Goal: Information Seeking & Learning: Learn about a topic

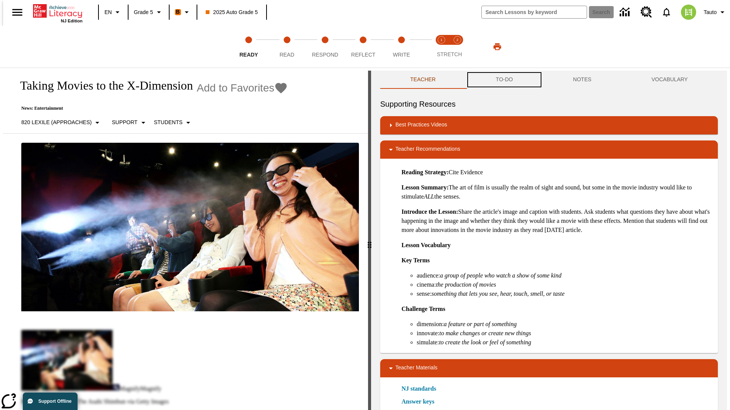
click at [504, 80] on button "TO-DO" at bounding box center [504, 80] width 77 height 18
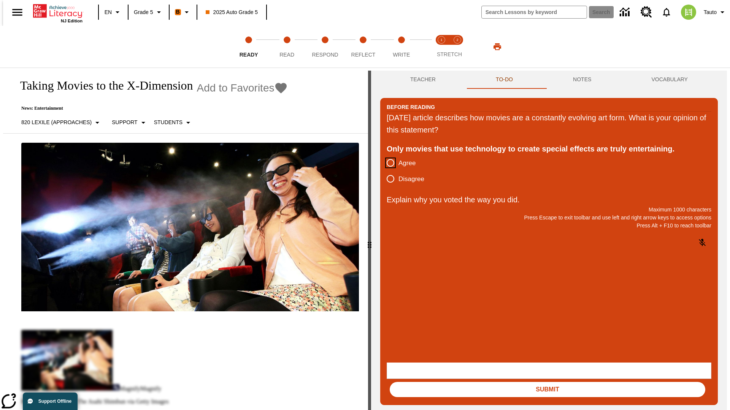
click at [387, 163] on input "Agree" at bounding box center [390, 163] width 16 height 16
radio input "true"
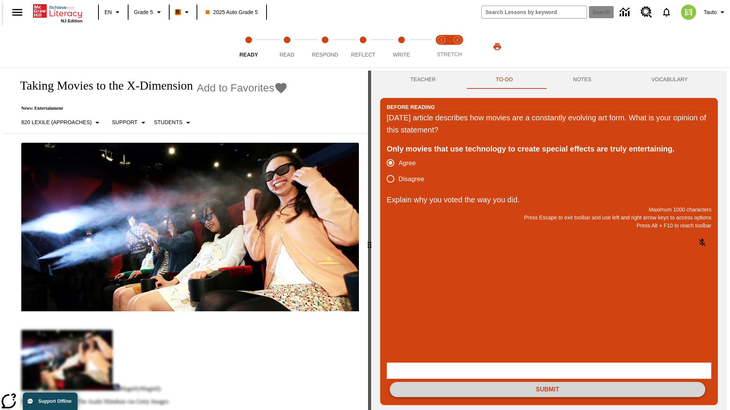
click at [547, 382] on button "Submit" at bounding box center [547, 389] width 315 height 15
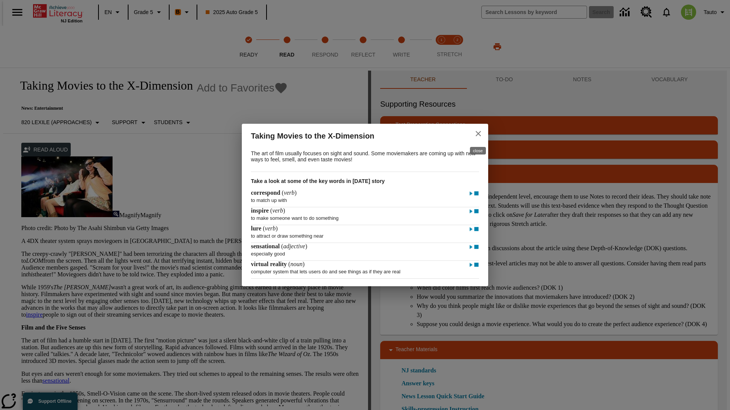
click at [478, 133] on icon "close" at bounding box center [477, 133] width 5 height 5
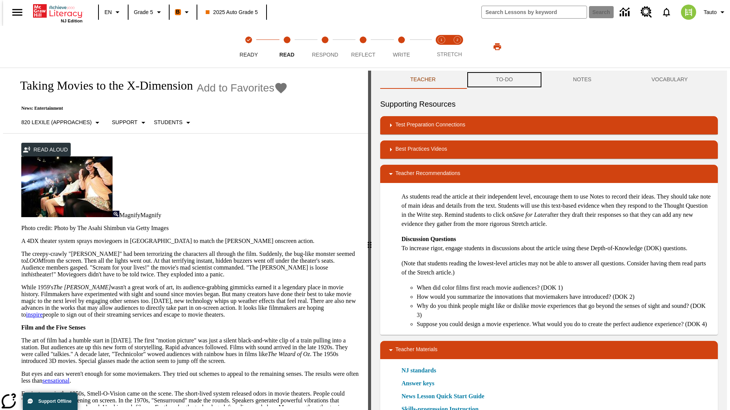
scroll to position [0, 0]
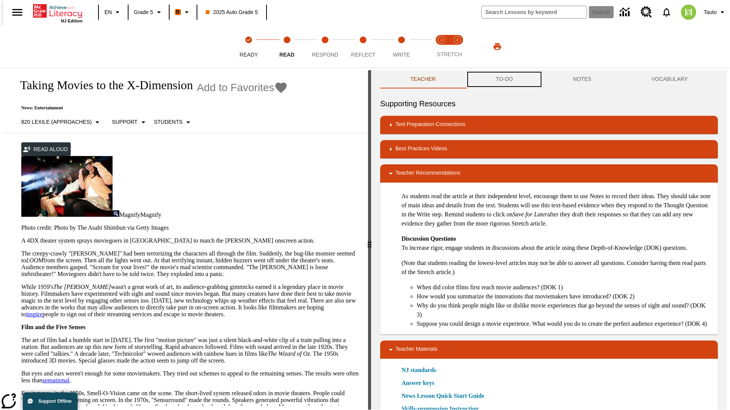
click at [504, 80] on button "TO-DO" at bounding box center [504, 79] width 77 height 18
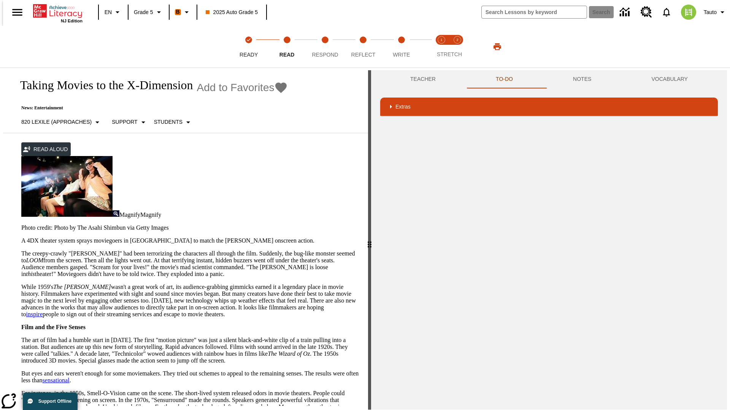
scroll to position [0, 0]
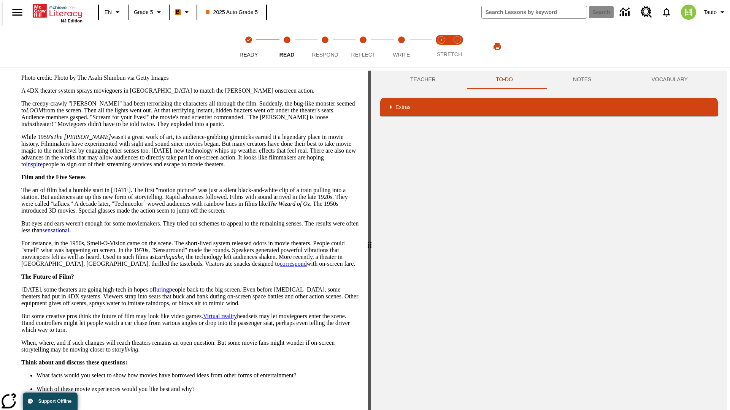
click at [342, 410] on button "Next" at bounding box center [346, 418] width 26 height 14
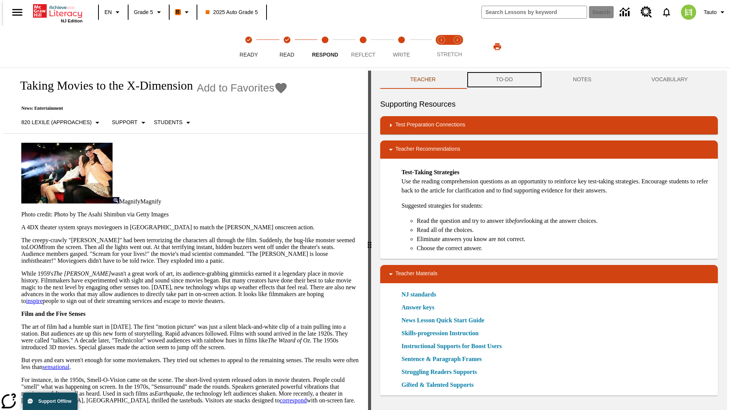
scroll to position [0, 0]
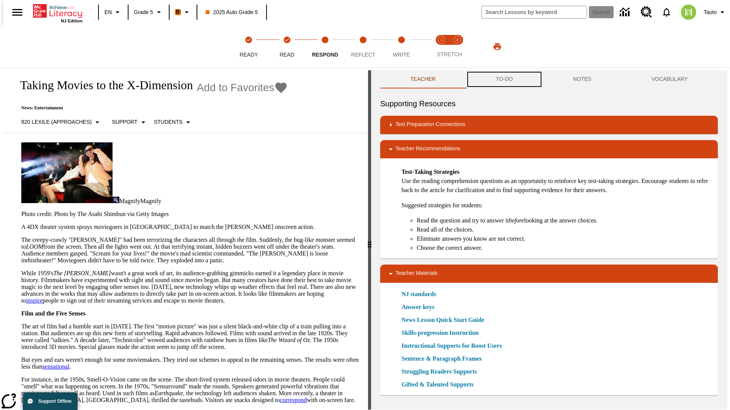
click at [504, 80] on button "TO-DO" at bounding box center [504, 79] width 77 height 18
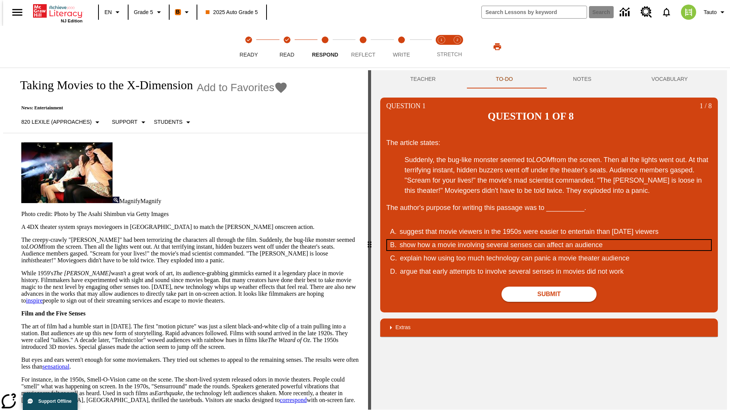
click at [549, 240] on div "show how a movie involving several senses can affect an audience" at bounding box center [543, 245] width 289 height 10
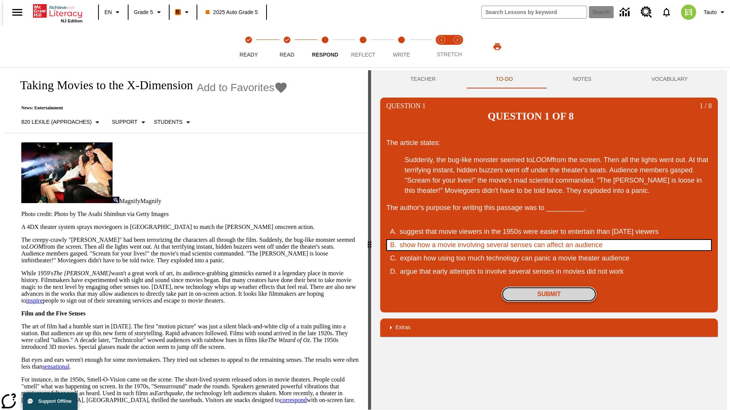
click at [549, 287] on button "Submit" at bounding box center [548, 294] width 95 height 15
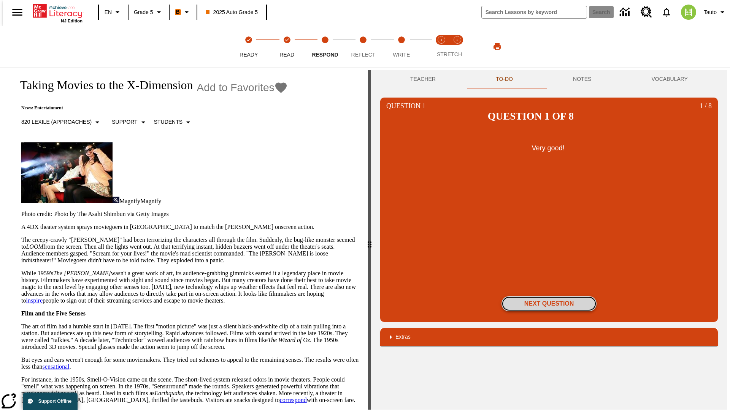
click at [549, 296] on button "Next Question" at bounding box center [548, 303] width 95 height 15
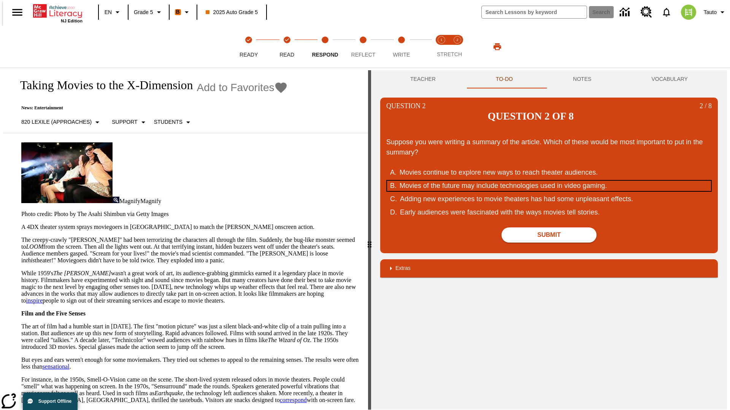
click at [549, 181] on div "Movies of the future may include technologies used in video gaming." at bounding box center [543, 186] width 289 height 10
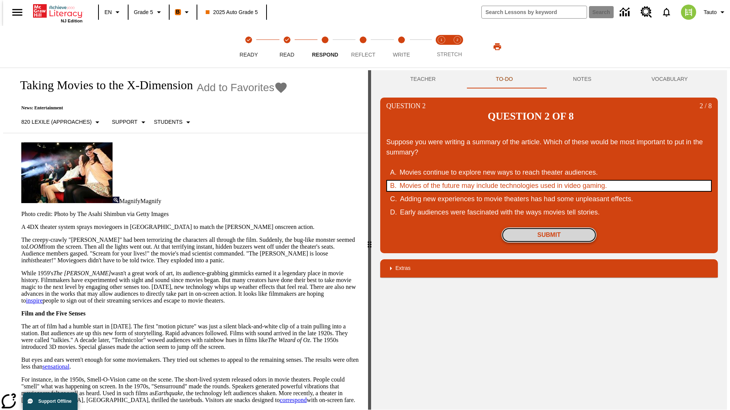
click at [549, 228] on button "Submit" at bounding box center [548, 235] width 95 height 15
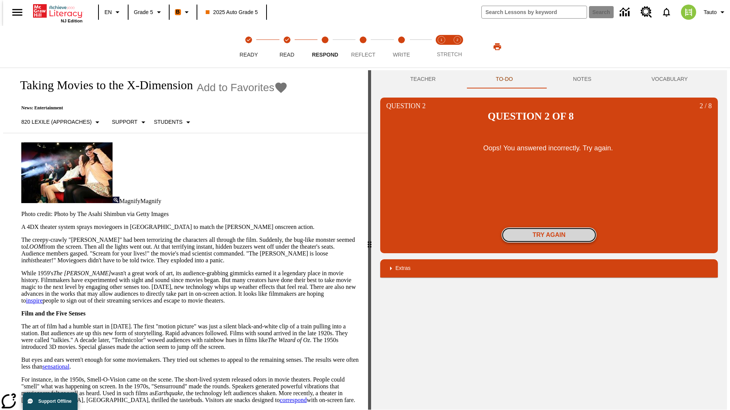
click at [549, 228] on button "Try again" at bounding box center [548, 235] width 95 height 15
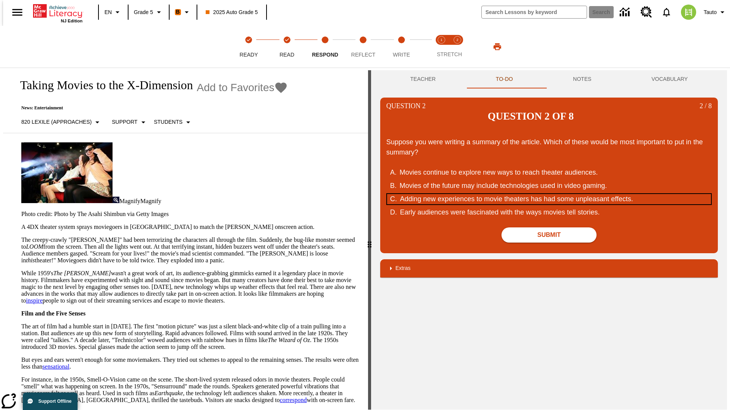
click at [549, 194] on div "Adding new experiences to movie theaters has had some unpleasant effects." at bounding box center [544, 199] width 289 height 10
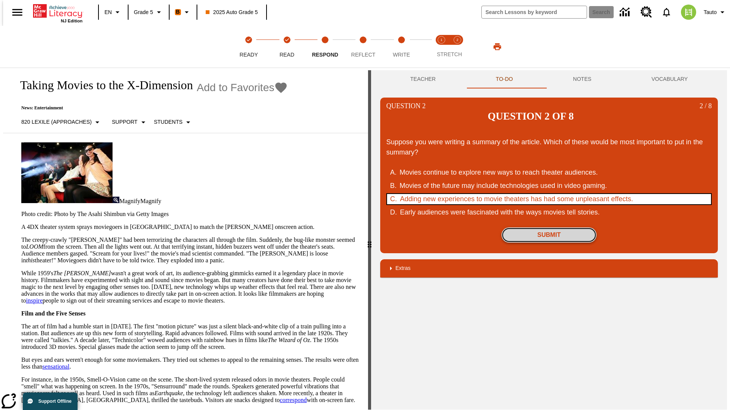
click at [549, 228] on button "Submit" at bounding box center [548, 235] width 95 height 15
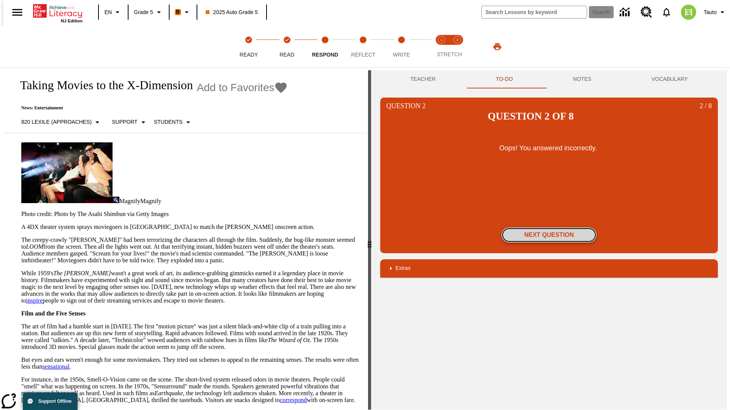
click at [549, 228] on button "Next Question" at bounding box center [548, 235] width 95 height 15
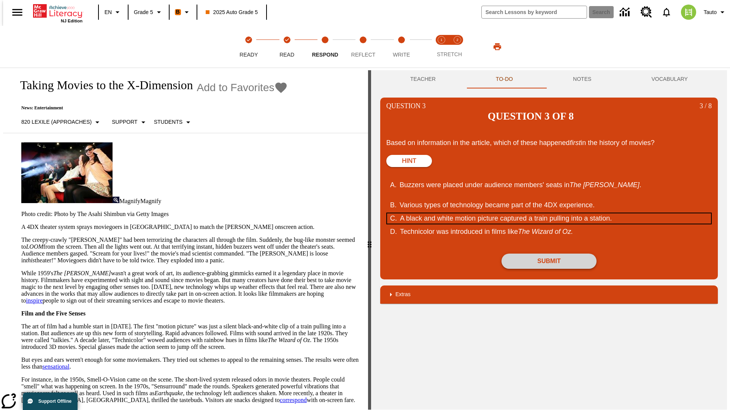
click at [549, 214] on div "A black and white motion picture captured a train pulling into a station." at bounding box center [544, 219] width 289 height 10
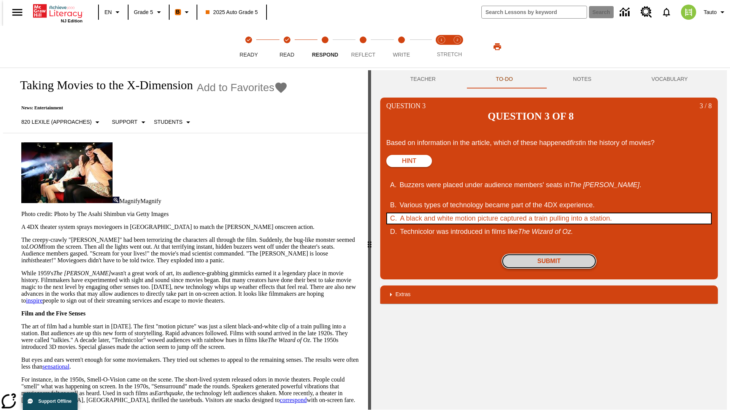
click at [549, 254] on button "Submit" at bounding box center [548, 261] width 95 height 15
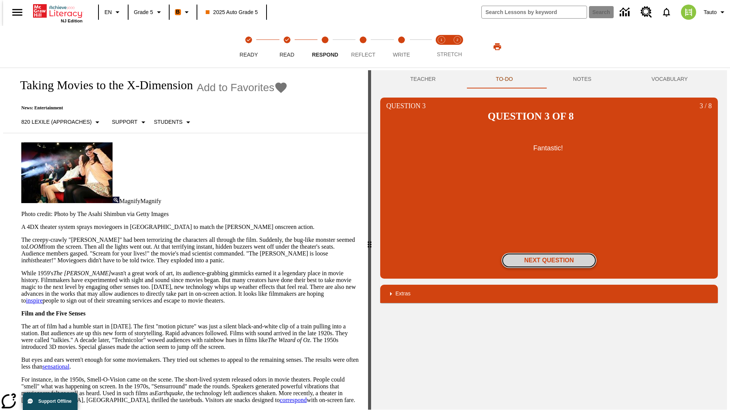
click at [549, 253] on button "Next Question" at bounding box center [548, 260] width 95 height 15
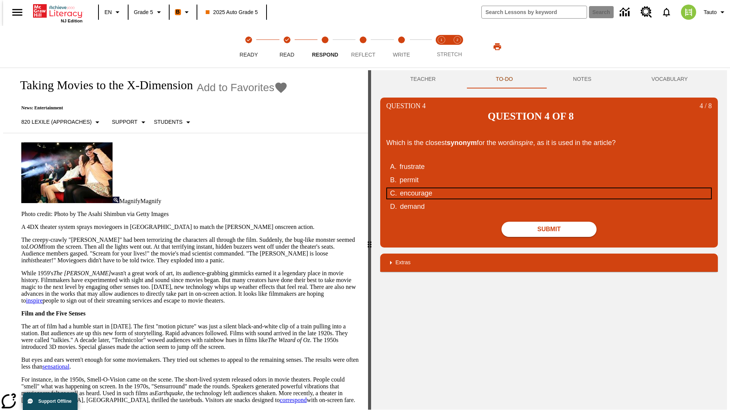
click at [549, 189] on div "encourage" at bounding box center [544, 194] width 289 height 10
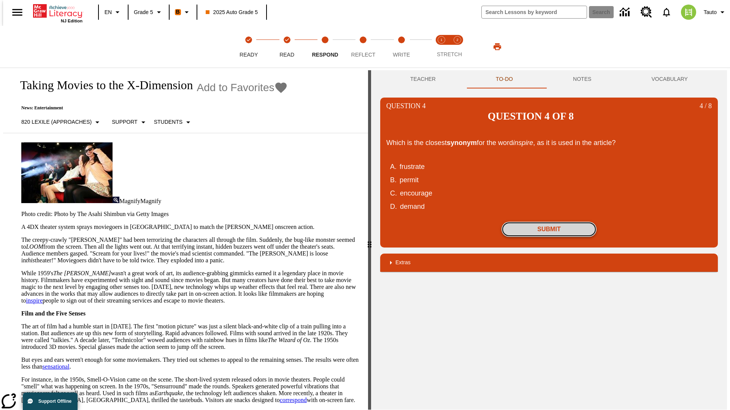
click at [549, 222] on button "Submit" at bounding box center [548, 229] width 95 height 15
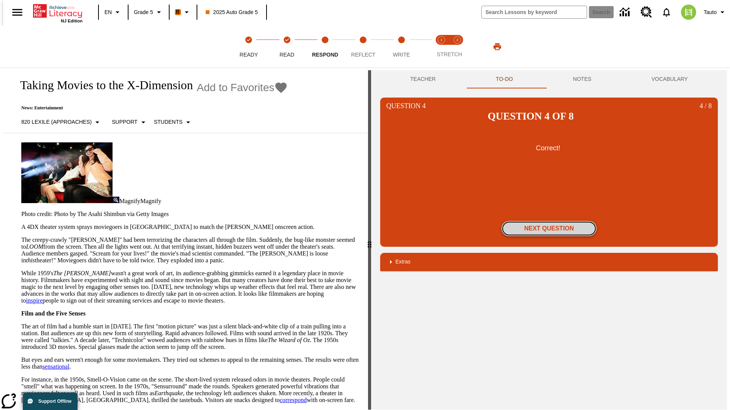
click at [549, 221] on button "Next Question" at bounding box center [548, 228] width 95 height 15
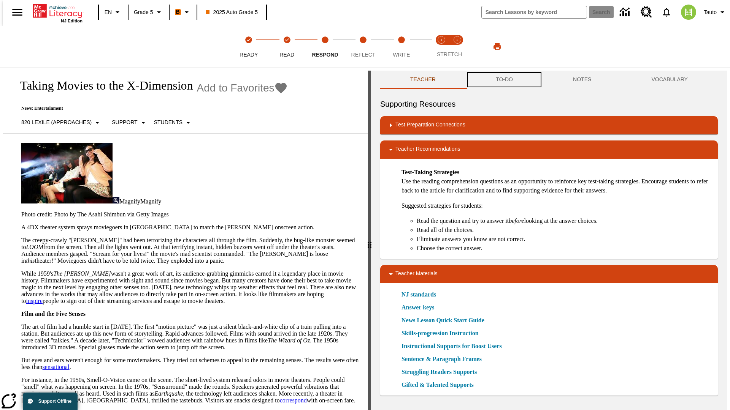
click at [504, 80] on button "TO-DO" at bounding box center [504, 80] width 77 height 18
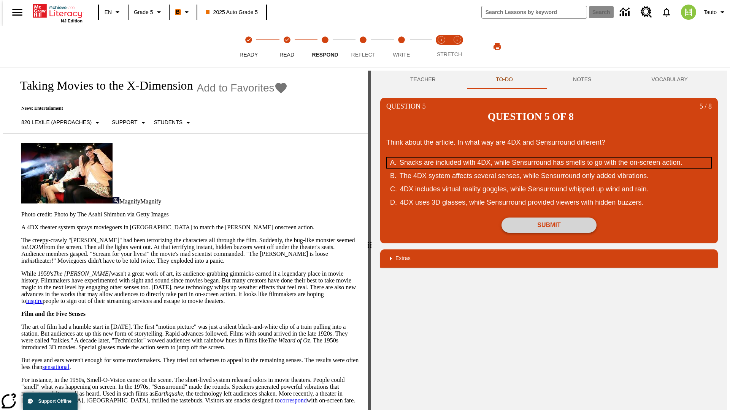
click at [549, 158] on div "Snacks are included with 4DX, while Sensurround has smells to go with the on-sc…" at bounding box center [543, 163] width 289 height 10
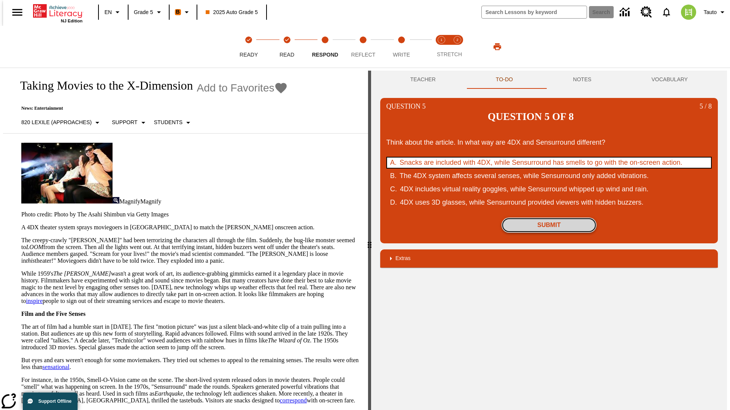
click at [549, 218] on button "Submit" at bounding box center [548, 225] width 95 height 15
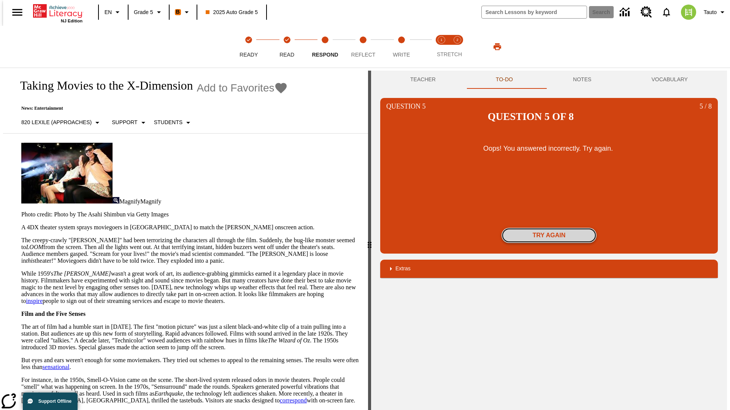
click at [549, 228] on button "Try again" at bounding box center [548, 235] width 95 height 15
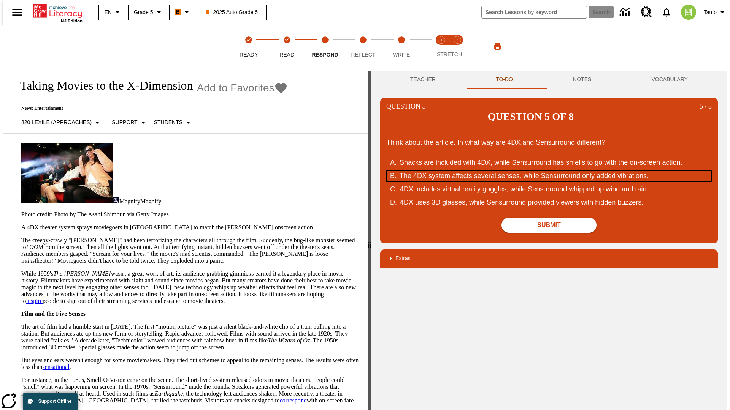
click at [549, 171] on div "The 4DX system affects several senses, while Sensurround only added vibrations." at bounding box center [543, 176] width 289 height 10
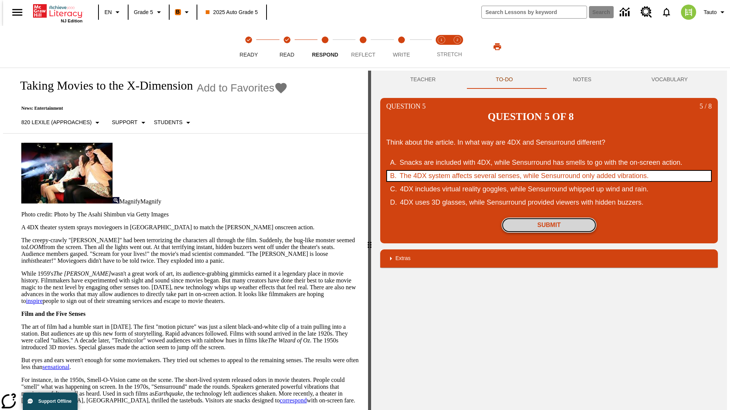
click at [549, 218] on button "Submit" at bounding box center [548, 225] width 95 height 15
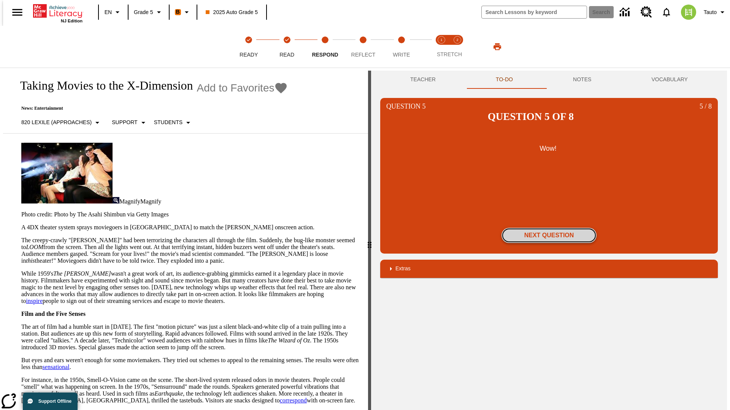
click at [549, 228] on button "Next Question" at bounding box center [548, 235] width 95 height 15
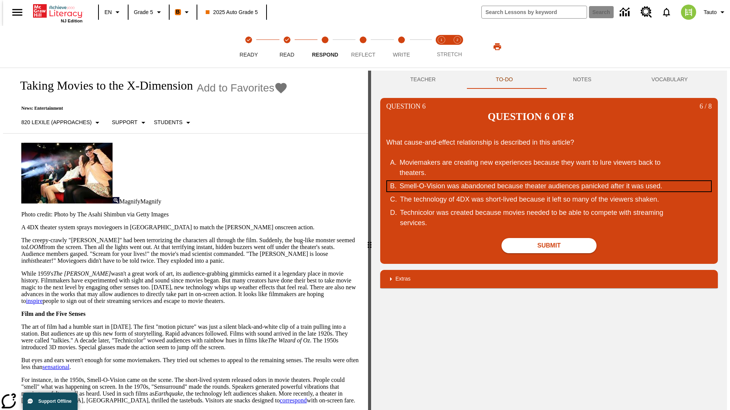
click at [549, 181] on div "Smell-O-Vision was abandoned because theater audiences panicked after it was us…" at bounding box center [543, 186] width 289 height 10
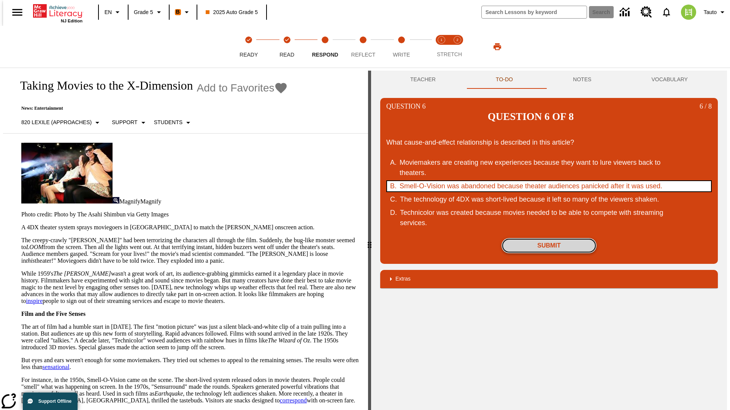
click at [549, 238] on button "Submit" at bounding box center [548, 245] width 95 height 15
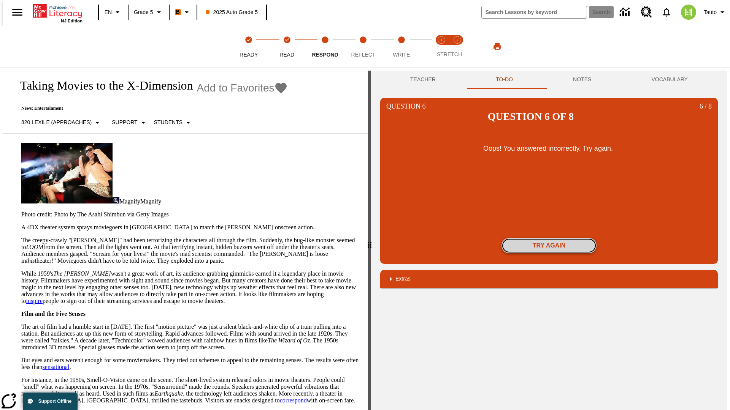
click at [549, 238] on button "Try again" at bounding box center [548, 245] width 95 height 15
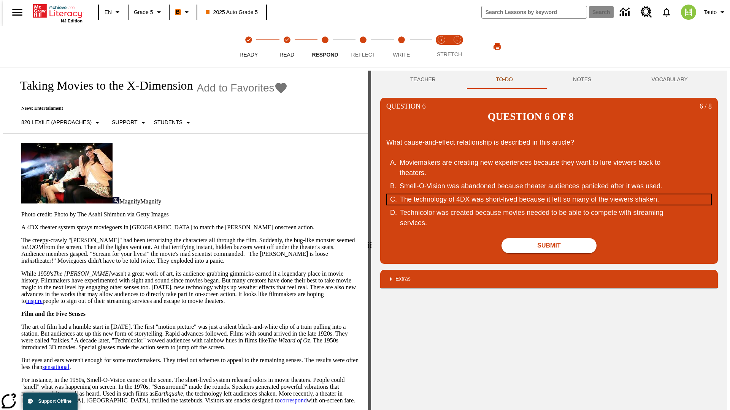
click at [549, 195] on div "The technology of 4DX was short-lived because it left so many of the viewers sh…" at bounding box center [544, 200] width 289 height 10
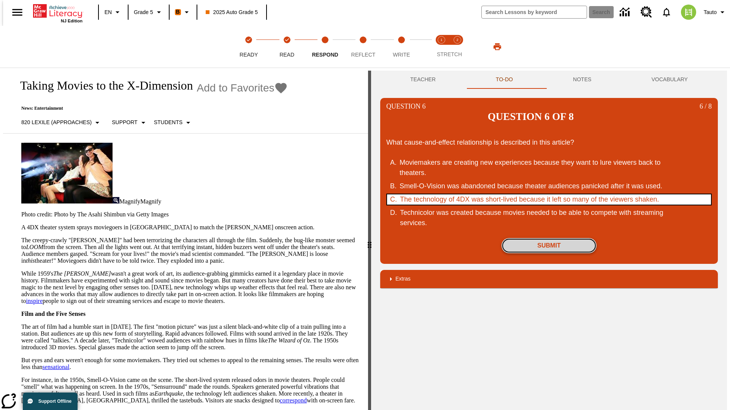
click at [549, 238] on button "Submit" at bounding box center [548, 245] width 95 height 15
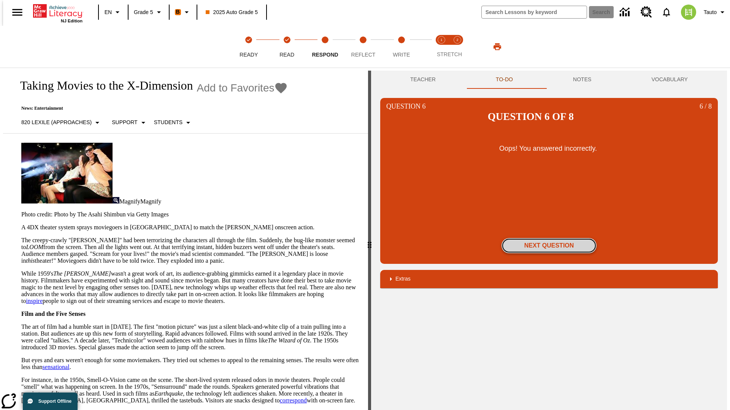
click at [549, 238] on button "Next Question" at bounding box center [548, 245] width 95 height 15
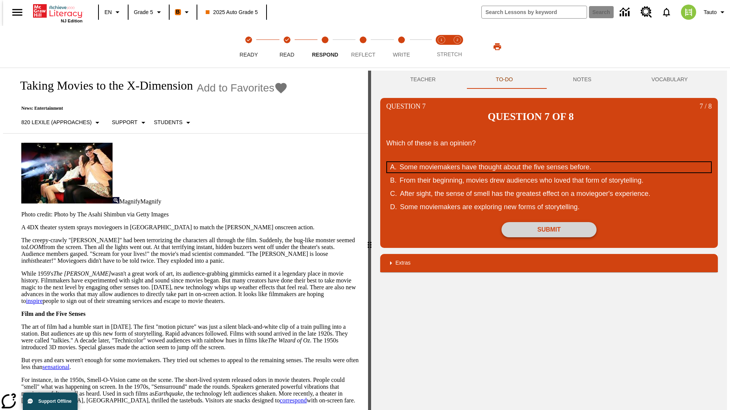
click at [549, 162] on div "Some moviemakers have thought about the five senses before." at bounding box center [543, 167] width 289 height 10
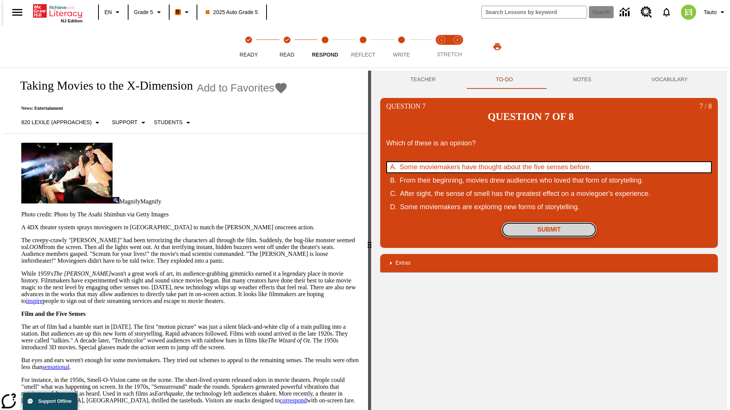
click at [549, 222] on button "Submit" at bounding box center [548, 229] width 95 height 15
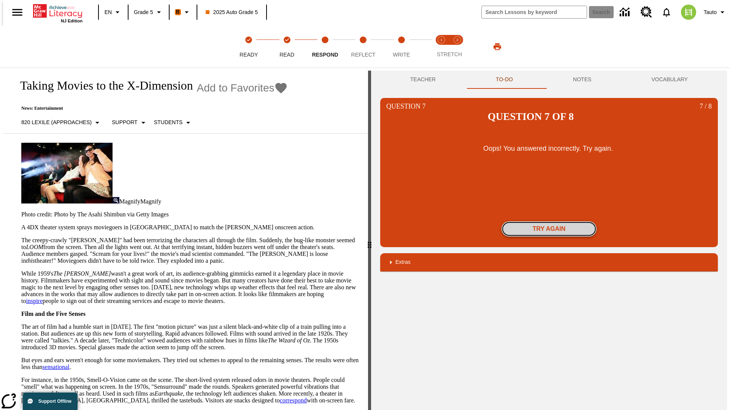
click at [549, 222] on button "Try again" at bounding box center [548, 229] width 95 height 15
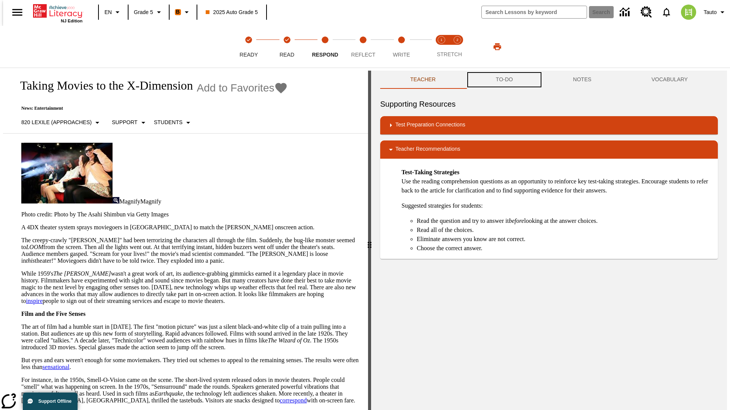
click at [504, 80] on button "TO-DO" at bounding box center [504, 80] width 77 height 18
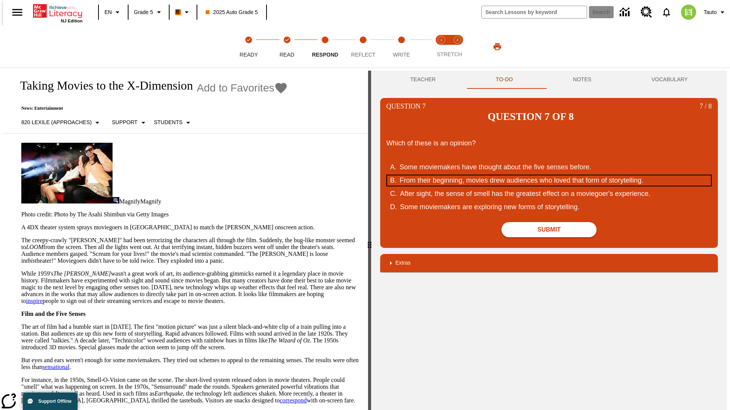
click at [549, 176] on div "From their beginning, movies drew audiences who loved that form of storytelling." at bounding box center [543, 181] width 289 height 10
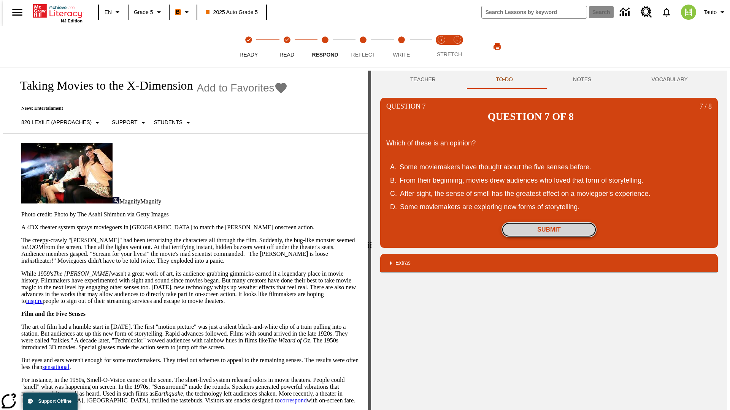
click at [549, 222] on button "Submit" at bounding box center [548, 229] width 95 height 15
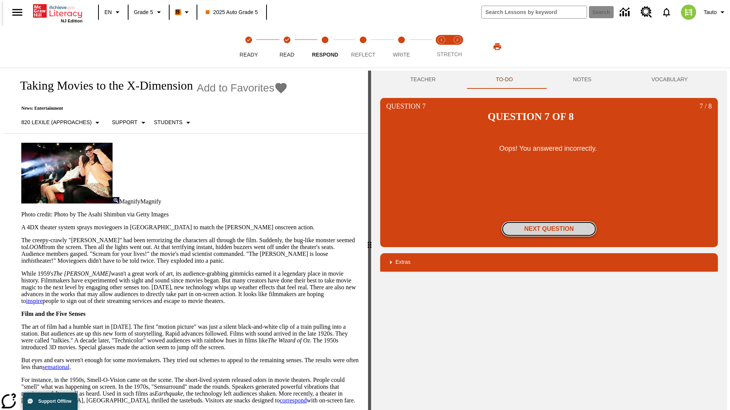
click at [549, 222] on button "Next Question" at bounding box center [548, 229] width 95 height 15
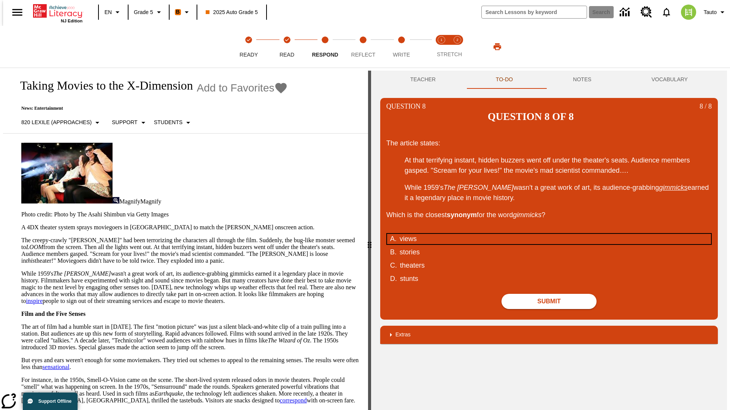
click at [549, 234] on div "views" at bounding box center [543, 239] width 289 height 10
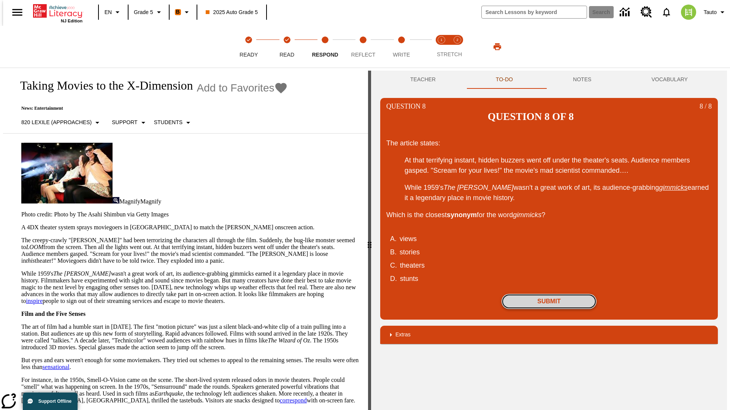
click at [549, 294] on button "Submit" at bounding box center [548, 301] width 95 height 15
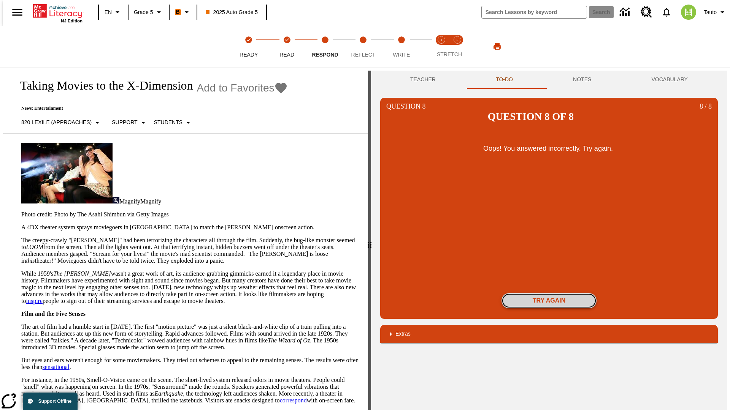
click at [549, 293] on button "Try again" at bounding box center [548, 300] width 95 height 15
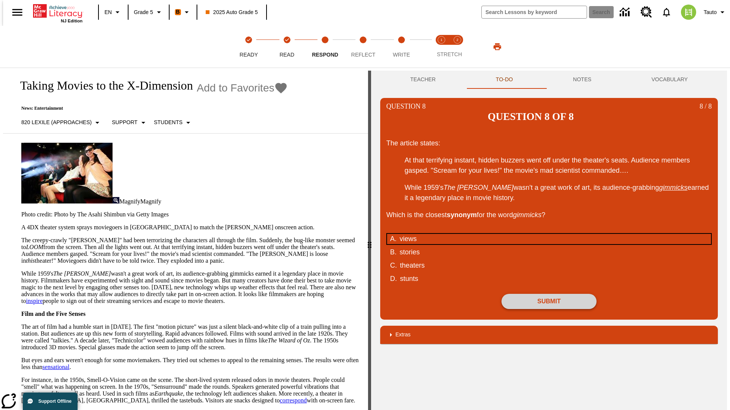
click at [549, 234] on div "views" at bounding box center [543, 239] width 289 height 10
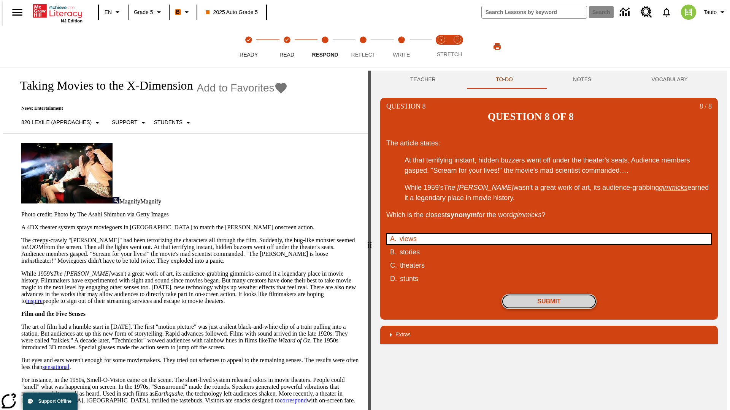
click at [549, 294] on button "Submit" at bounding box center [548, 301] width 95 height 15
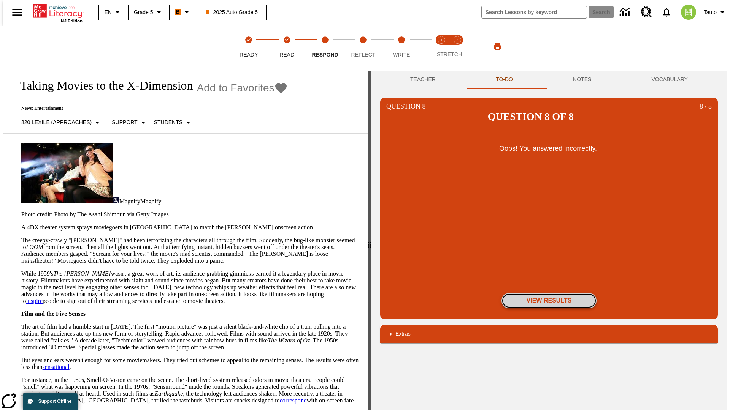
click at [549, 293] on button "View Results" at bounding box center [548, 300] width 95 height 15
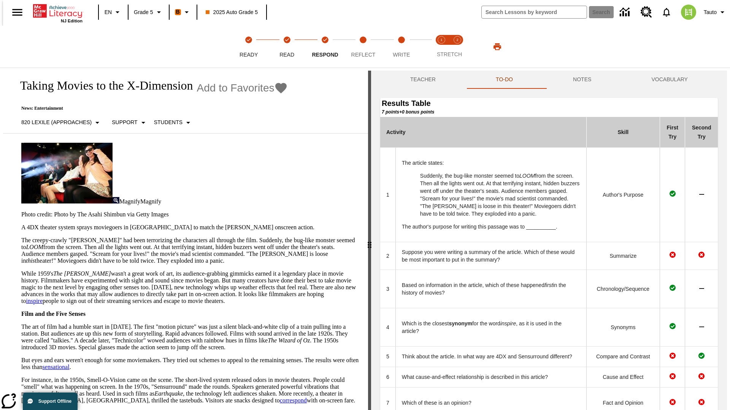
scroll to position [208, 0]
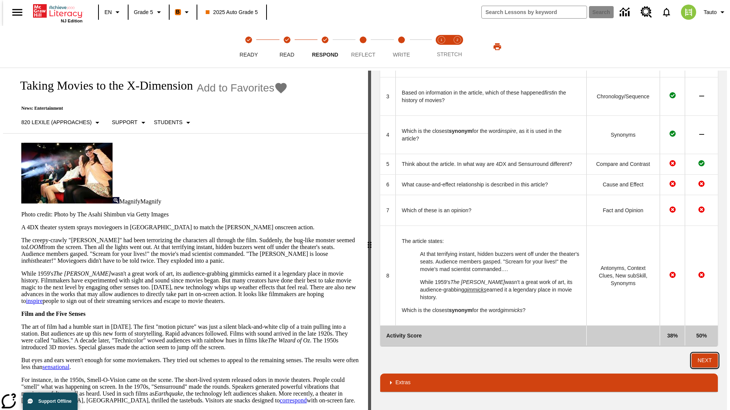
click at [707, 361] on button "Next" at bounding box center [704, 361] width 26 height 14
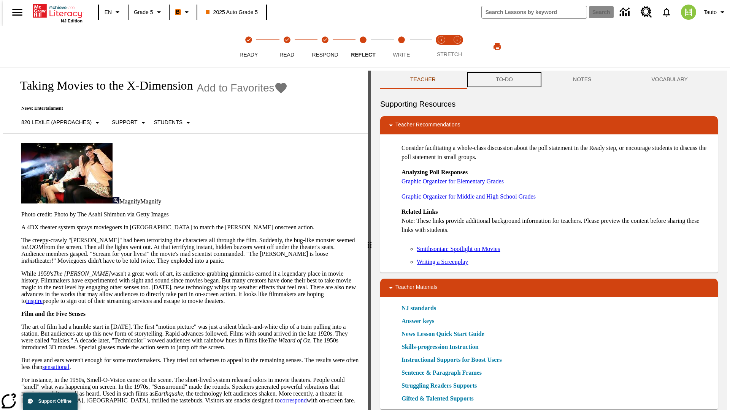
click at [504, 80] on button "TO-DO" at bounding box center [504, 80] width 77 height 18
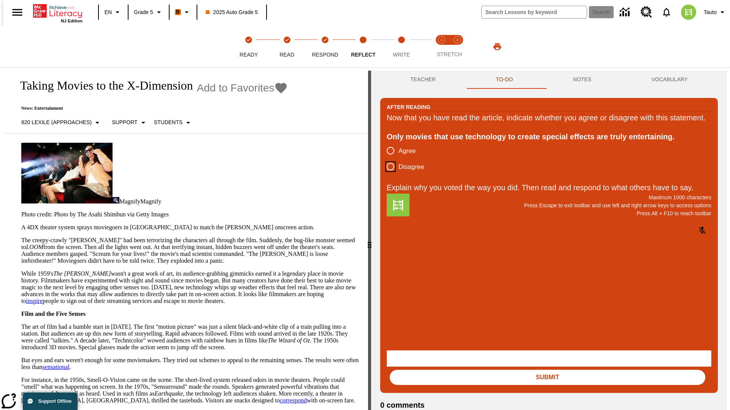
click at [387, 175] on input "Disagree" at bounding box center [390, 167] width 16 height 16
radio input "true"
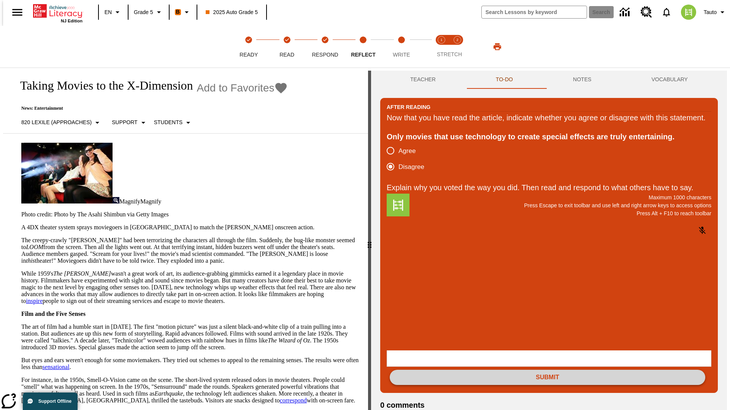
click at [547, 370] on button "Submit" at bounding box center [547, 377] width 315 height 15
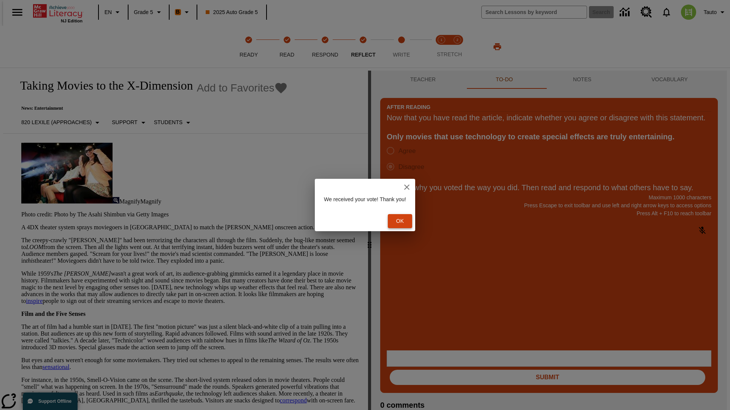
click at [403, 221] on button "Ok" at bounding box center [400, 221] width 24 height 14
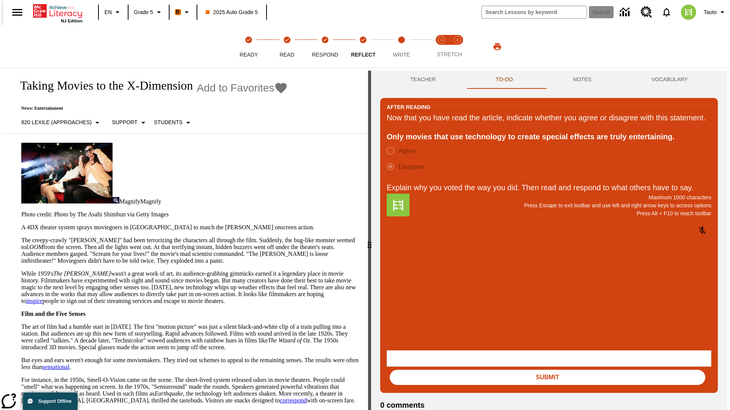
scroll to position [12, 0]
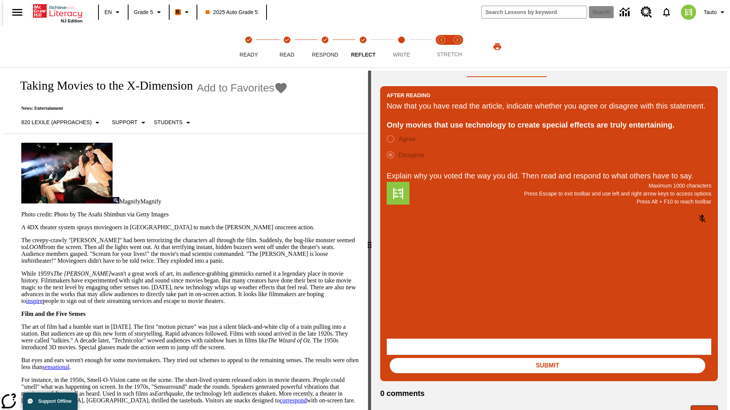
click at [707, 406] on button "Next" at bounding box center [704, 413] width 27 height 14
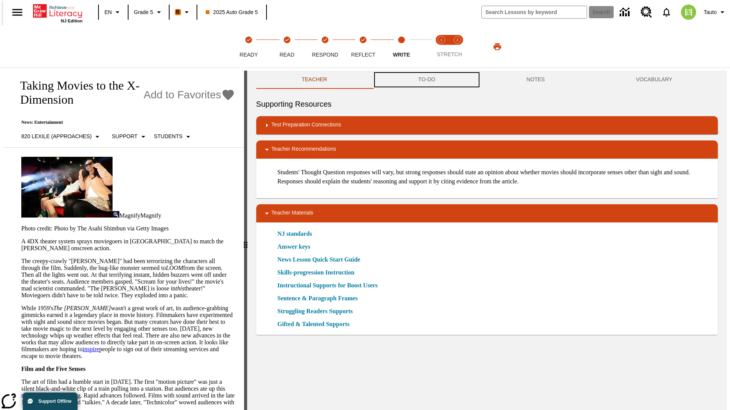
scroll to position [0, 0]
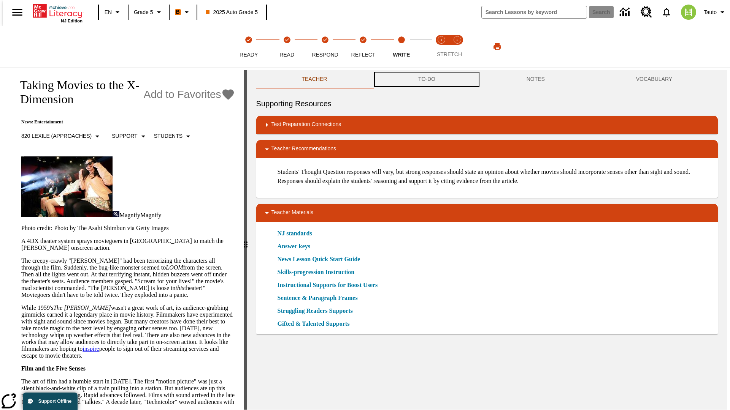
click at [426, 80] on button "TO-DO" at bounding box center [426, 79] width 108 height 18
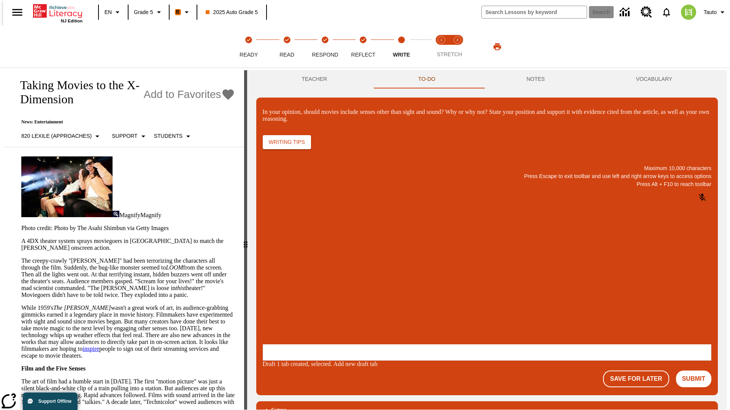
scroll to position [0, 0]
click at [373, 296] on p "\a\9In your opinion, should movies include senses other than sight and sound? W…" at bounding box center [319, 295] width 108 height 7
click at [696, 371] on button "Submit" at bounding box center [693, 379] width 35 height 17
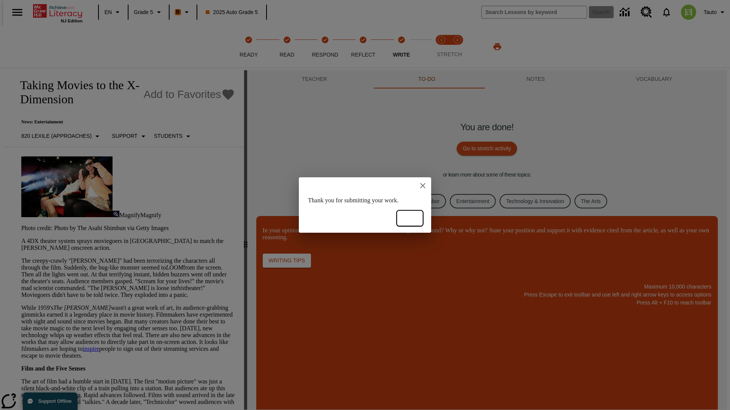
click at [410, 219] on button "Ok" at bounding box center [410, 219] width 24 height 14
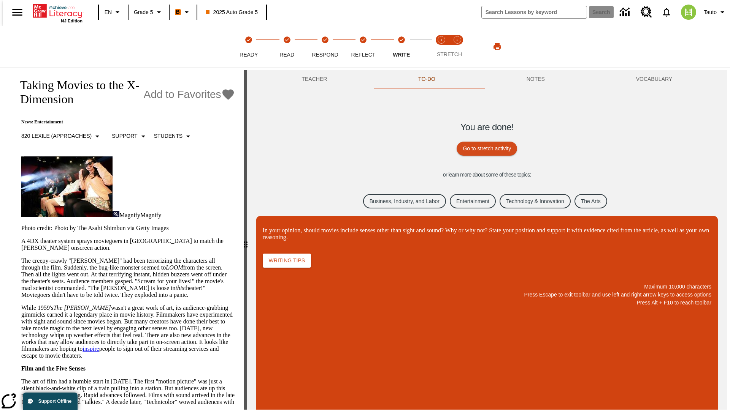
click at [399, 201] on link "Business, Industry, and Labor" at bounding box center [404, 201] width 83 height 15
